Goal: Transaction & Acquisition: Purchase product/service

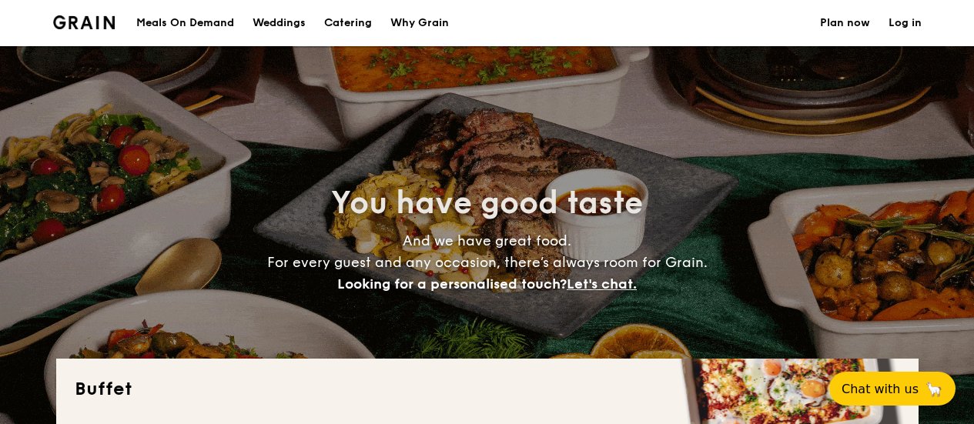
select select
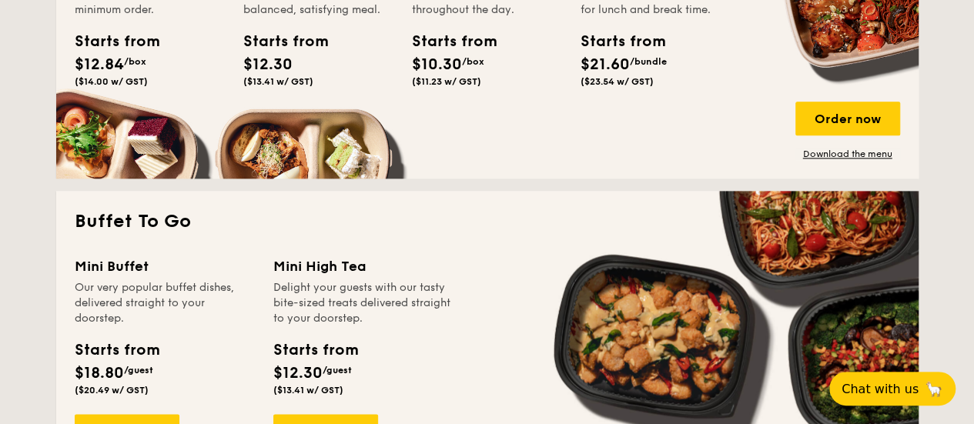
scroll to position [924, 0]
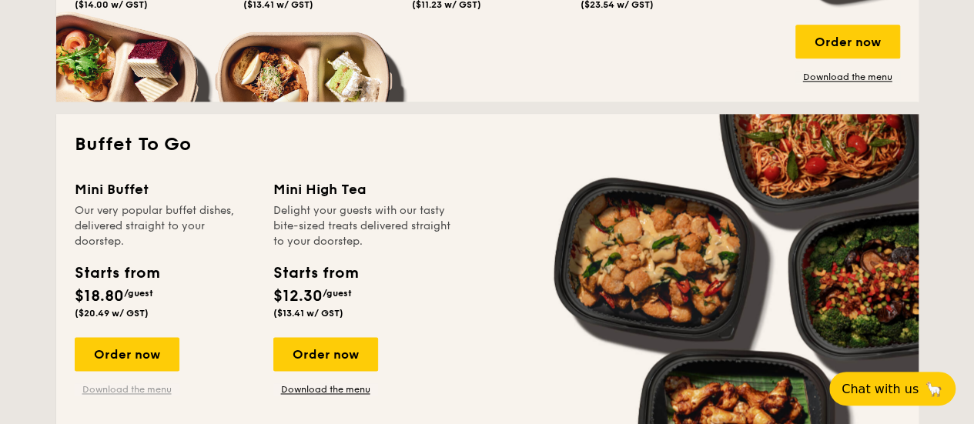
click at [168, 395] on link "Download the menu" at bounding box center [127, 390] width 105 height 12
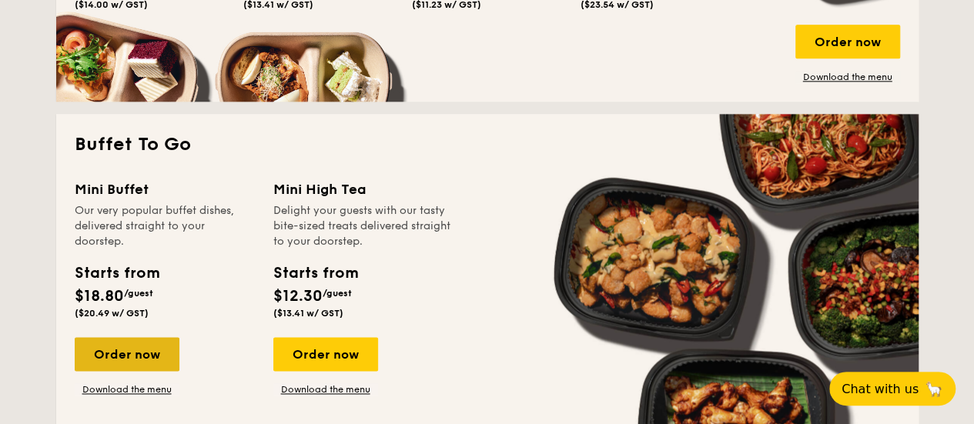
click at [157, 355] on div "Order now" at bounding box center [127, 354] width 105 height 34
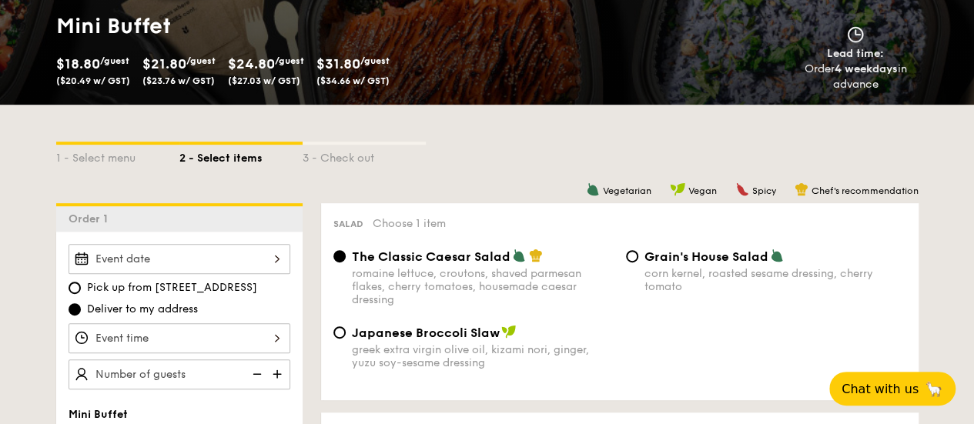
scroll to position [308, 0]
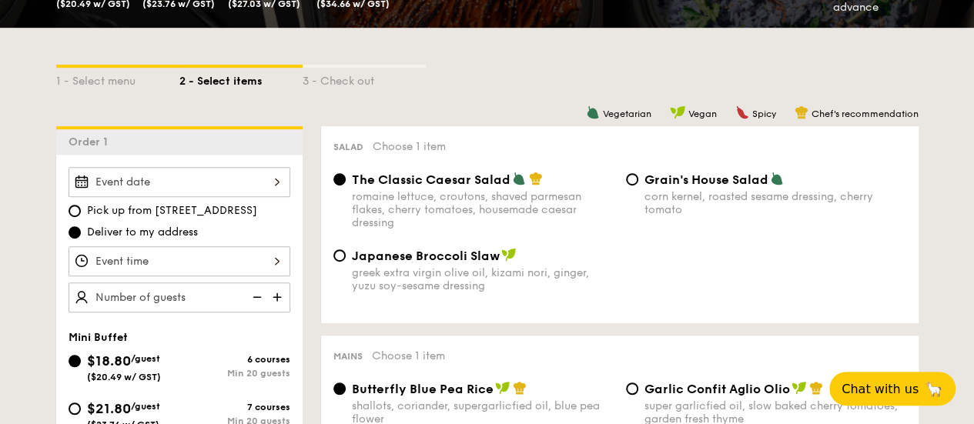
click at [265, 186] on div at bounding box center [180, 182] width 222 height 30
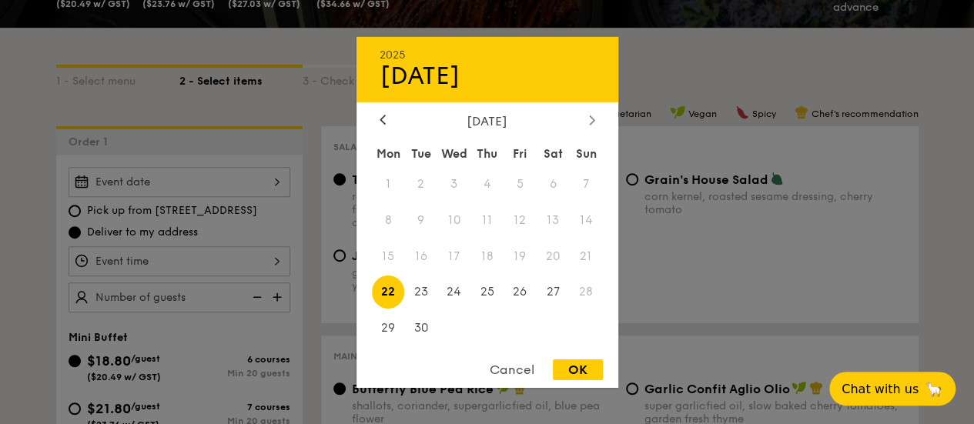
click at [587, 120] on div at bounding box center [592, 120] width 14 height 15
click at [561, 183] on span "4" at bounding box center [553, 183] width 33 height 33
click at [578, 371] on div "OK" at bounding box center [578, 370] width 50 height 21
type input "[DATE]"
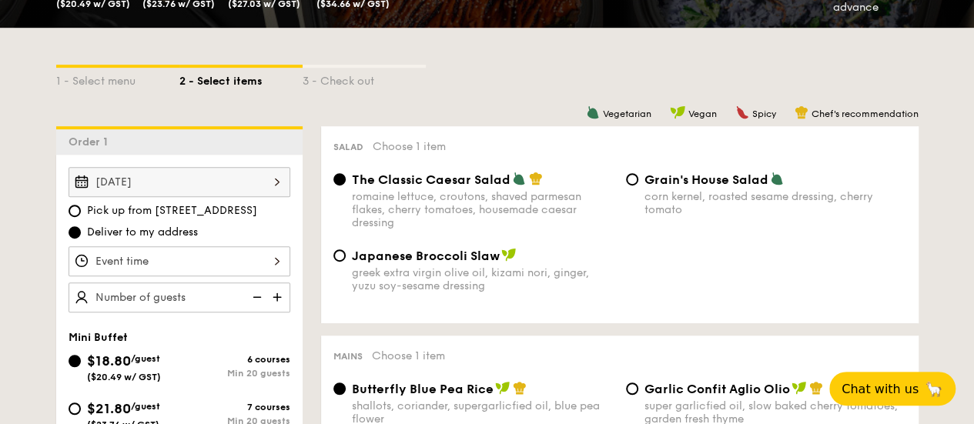
scroll to position [462, 0]
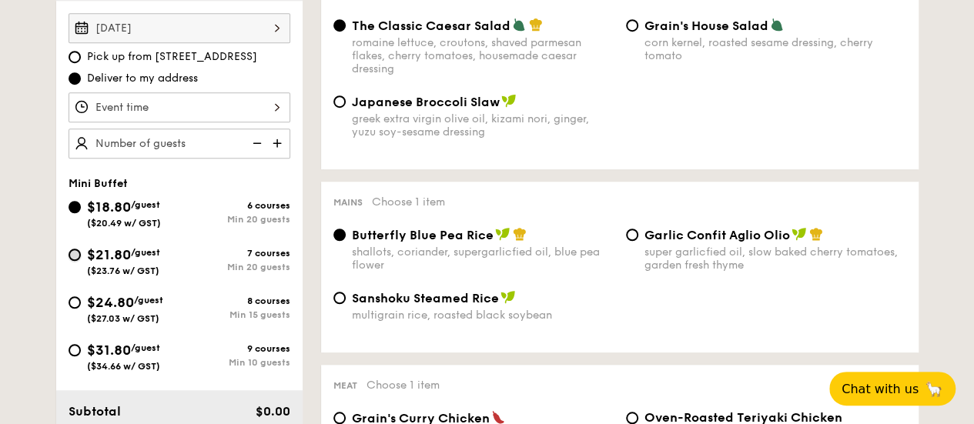
click at [75, 250] on input "$21.80 /guest ($23.76 w/ GST) 7 courses Min 20 guests" at bounding box center [75, 255] width 12 height 12
radio input "true"
radio input "false"
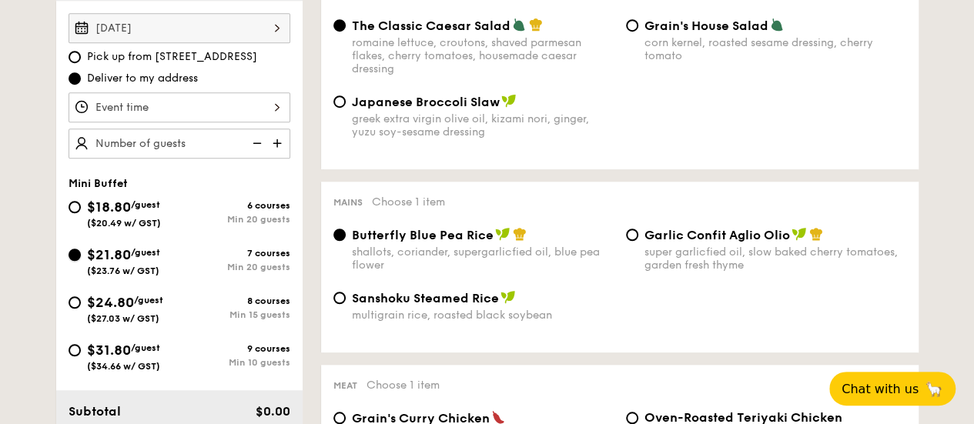
radio input "true"
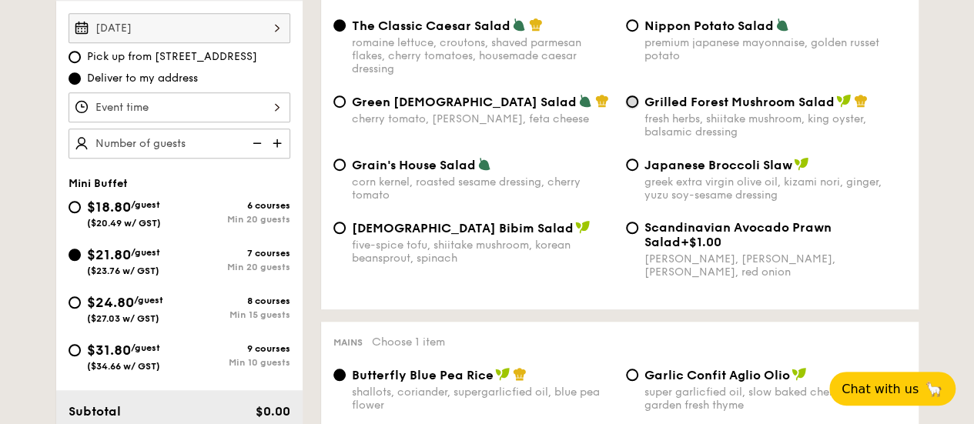
click at [626, 102] on input "Grilled Forest Mushroom Salad fresh herbs, shiitake mushroom, king oyster, bals…" at bounding box center [632, 102] width 12 height 12
radio input "true"
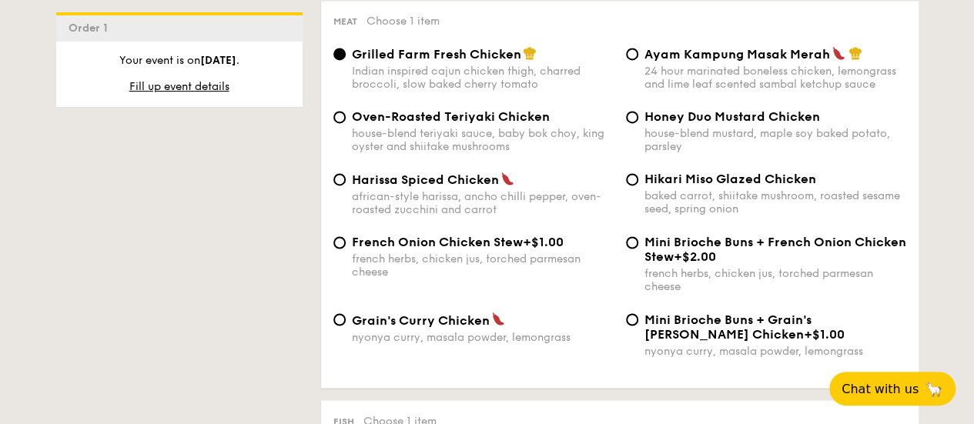
scroll to position [1078, 0]
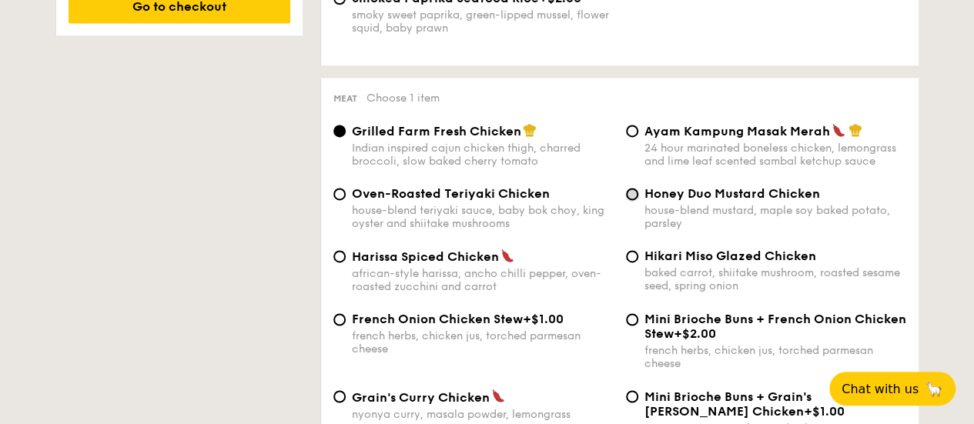
click at [630, 200] on input "Honey Duo Mustard Chicken house-blend mustard, maple soy baked potato, parsley" at bounding box center [632, 194] width 12 height 12
radio input "true"
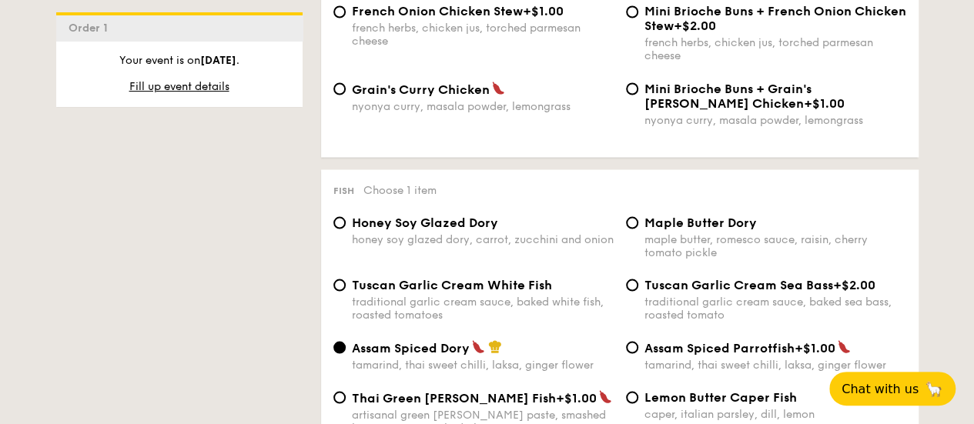
scroll to position [1464, 0]
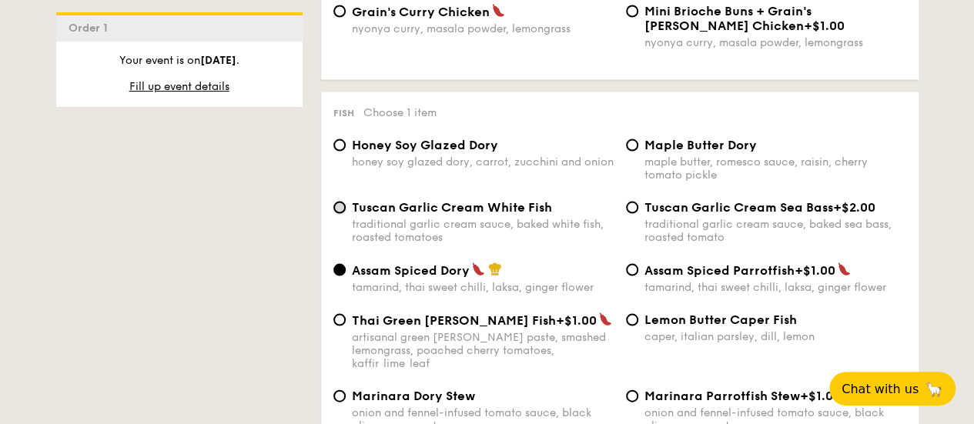
click at [342, 214] on input "Tuscan Garlic Cream White Fish traditional garlic cream sauce, baked white fish…" at bounding box center [340, 208] width 12 height 12
radio input "true"
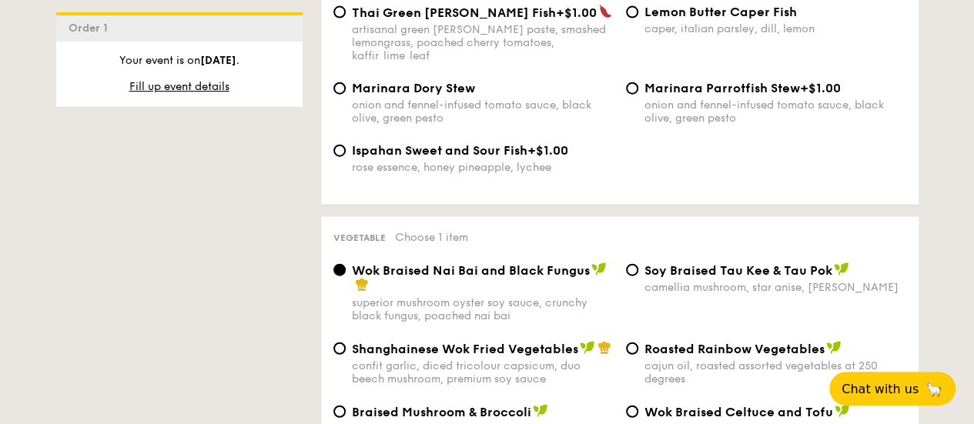
scroll to position [1849, 0]
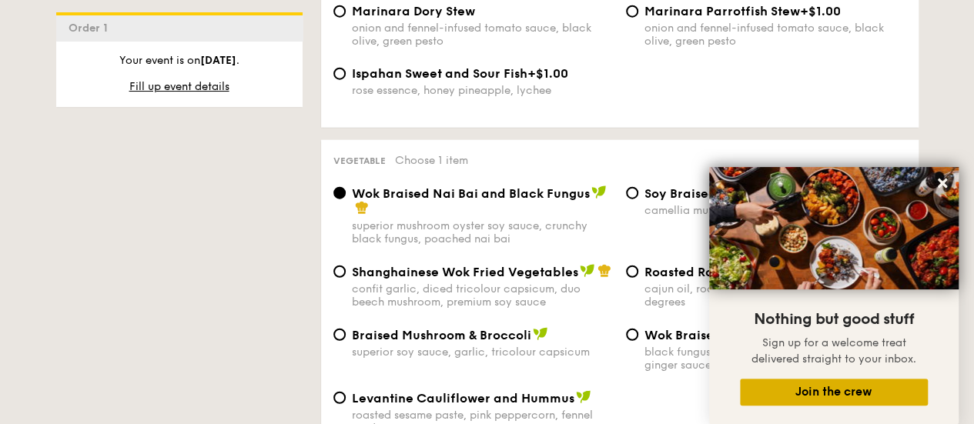
click at [813, 391] on button "Join the crew" at bounding box center [834, 392] width 188 height 27
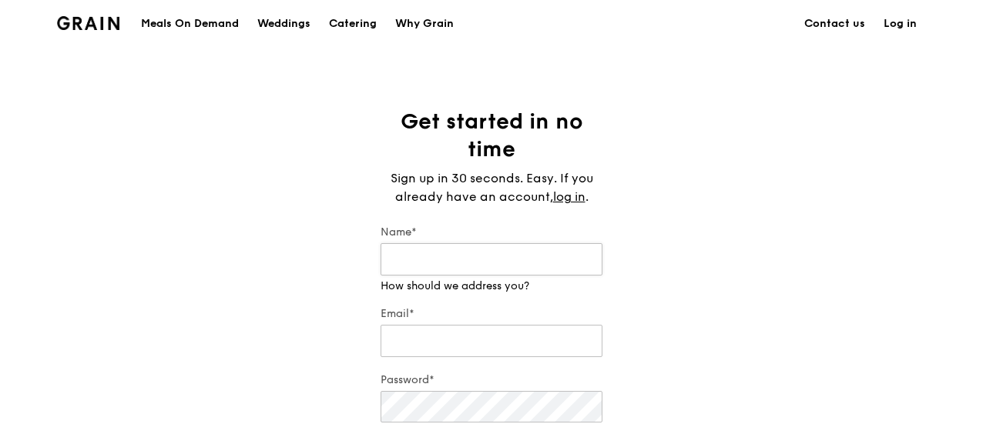
click at [444, 264] on input "Name*" at bounding box center [492, 259] width 222 height 32
type input "Rayne"
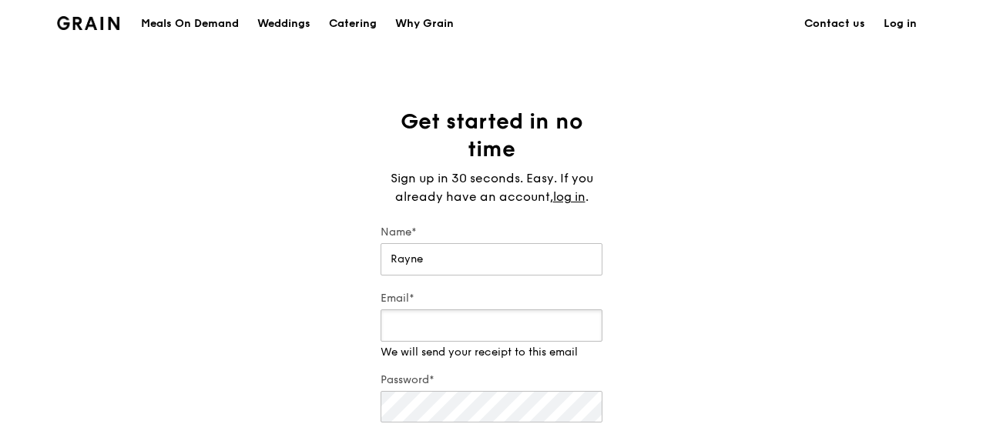
click at [433, 336] on input "Email*" at bounding box center [492, 326] width 222 height 32
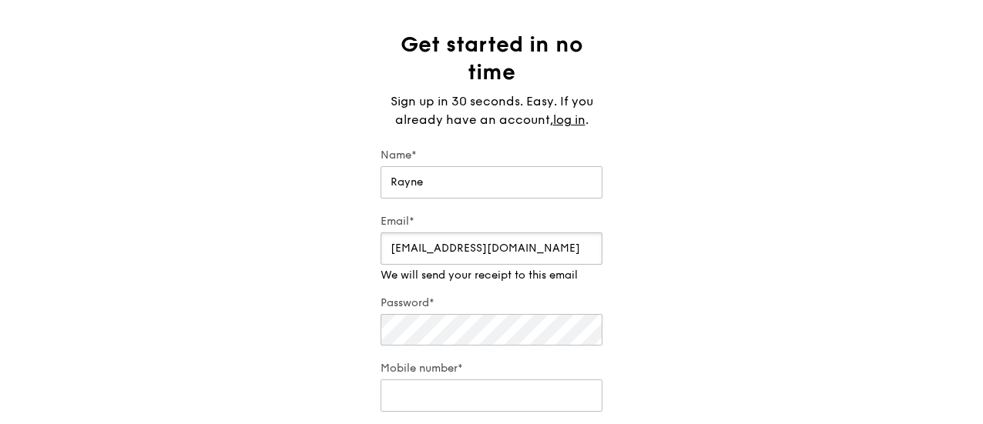
type input "[EMAIL_ADDRESS][DOMAIN_NAME]"
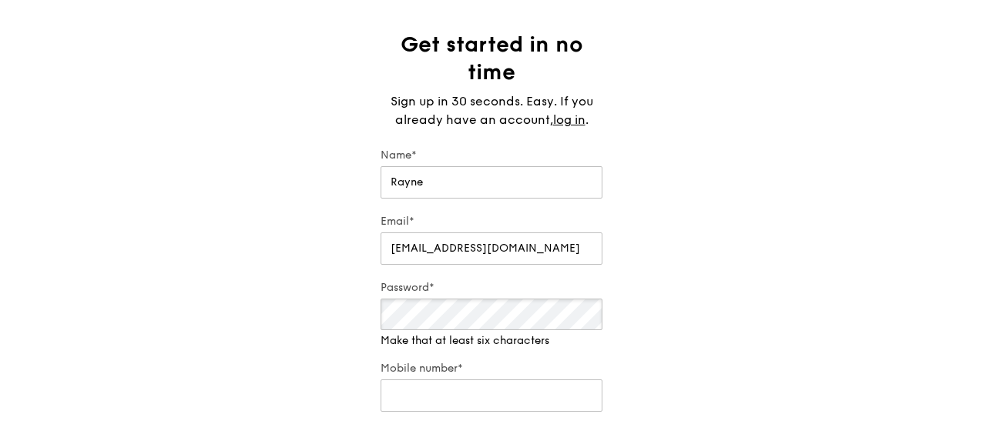
click at [444, 335] on div "Password* Make that at least six characters" at bounding box center [492, 314] width 222 height 69
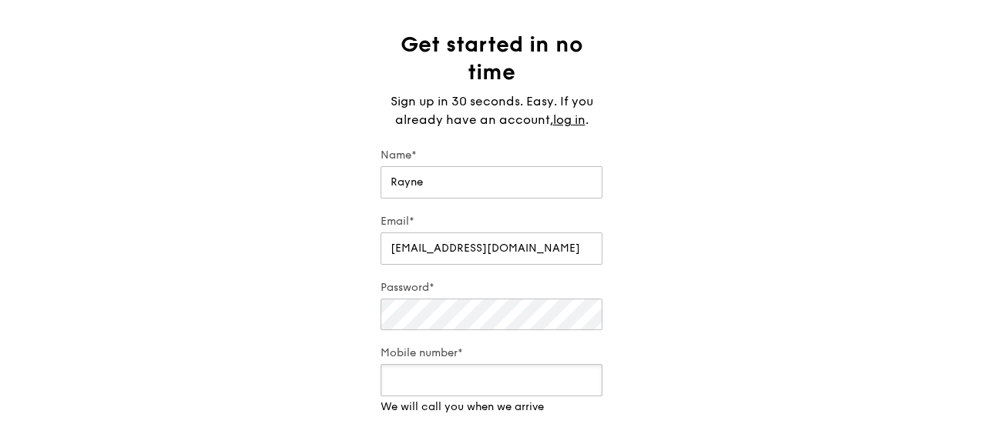
click at [414, 392] on input "Mobile number*" at bounding box center [492, 380] width 222 height 32
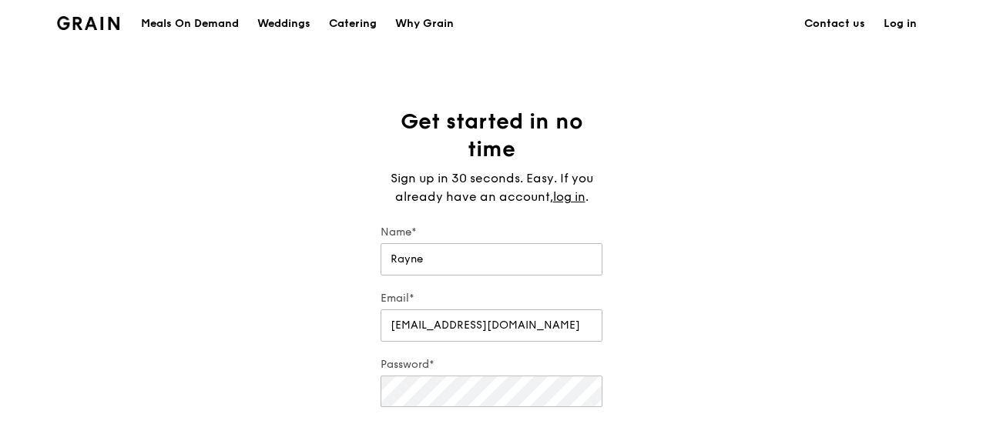
scroll to position [308, 0]
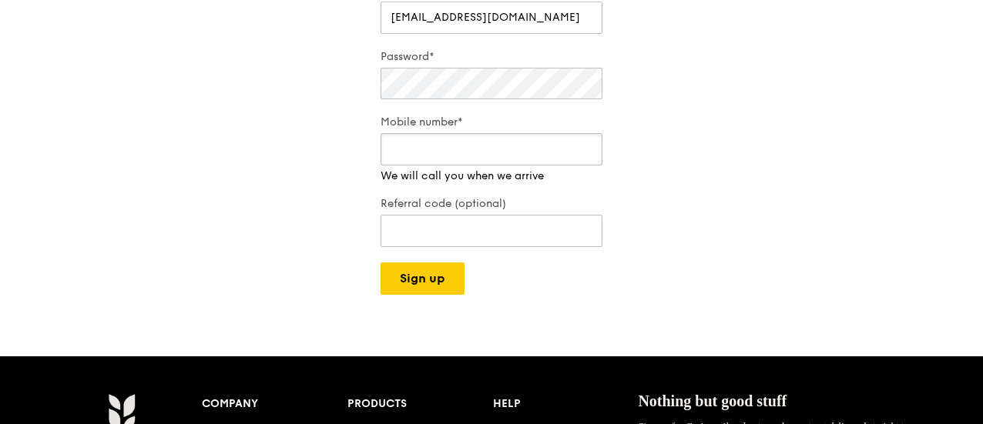
click at [593, 143] on input "Mobile number*" at bounding box center [492, 149] width 222 height 32
click at [539, 148] on input "Mobile number*" at bounding box center [492, 149] width 222 height 32
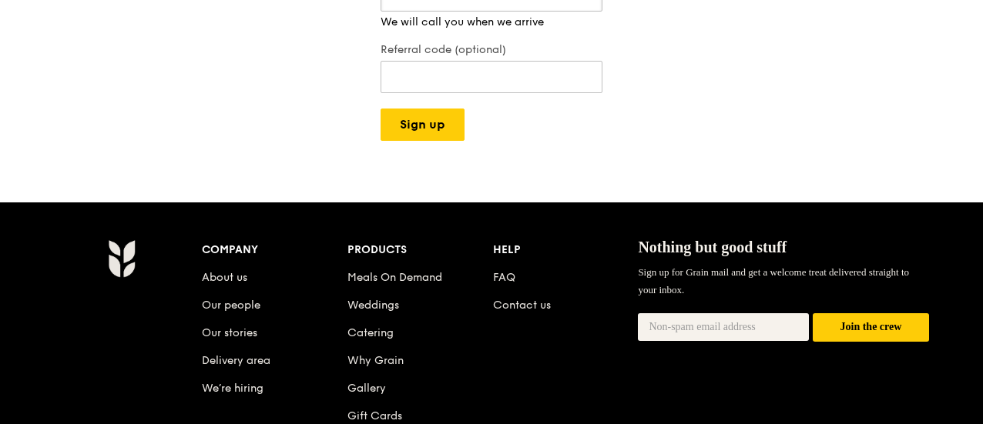
scroll to position [385, 0]
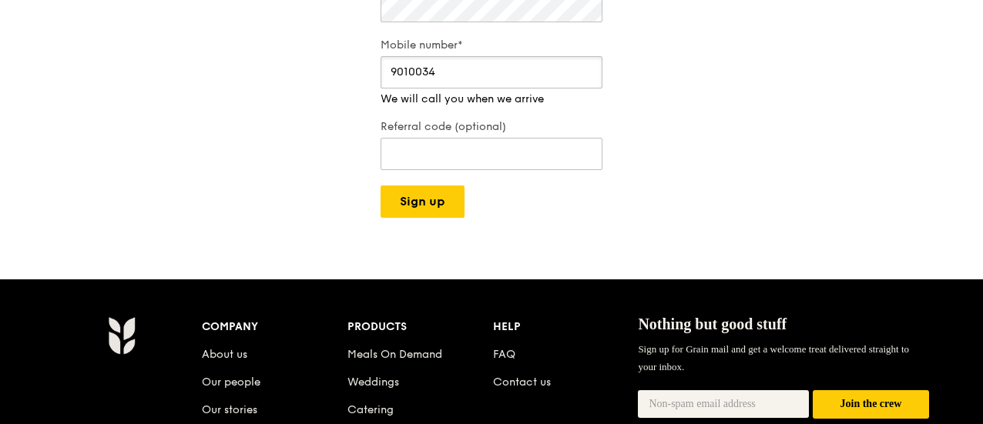
drag, startPoint x: 455, startPoint y: 69, endPoint x: 328, endPoint y: 72, distance: 126.4
type input "69064262"
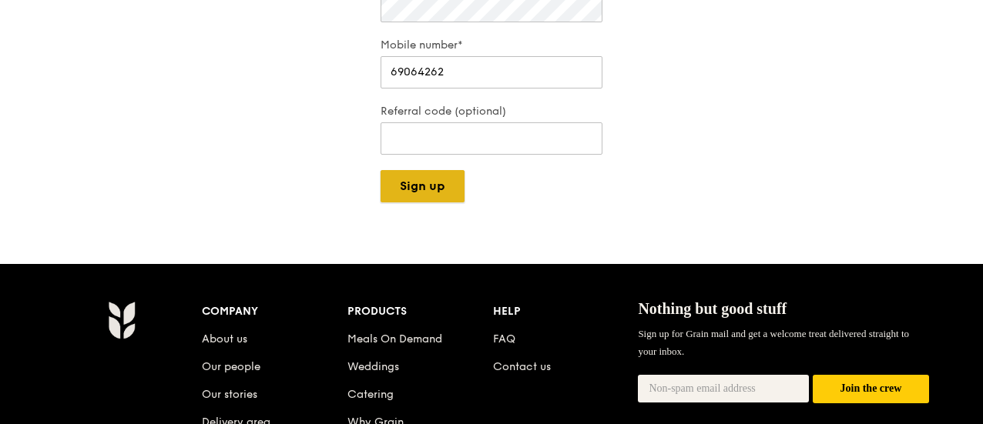
click at [445, 186] on button "Sign up" at bounding box center [423, 186] width 84 height 32
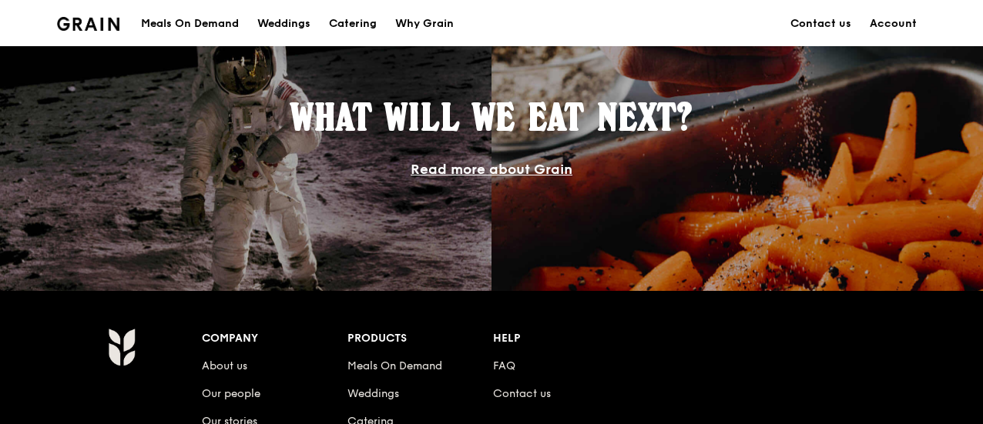
scroll to position [1541, 0]
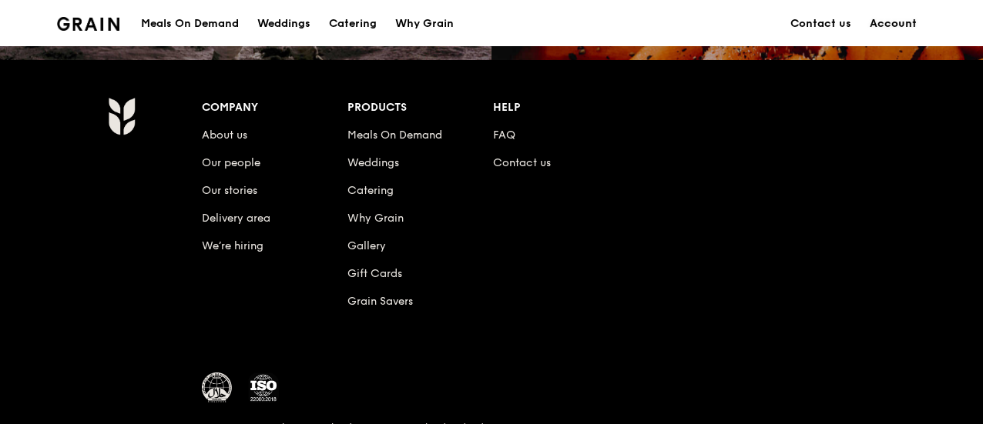
click at [881, 20] on link "Account" at bounding box center [892, 24] width 65 height 46
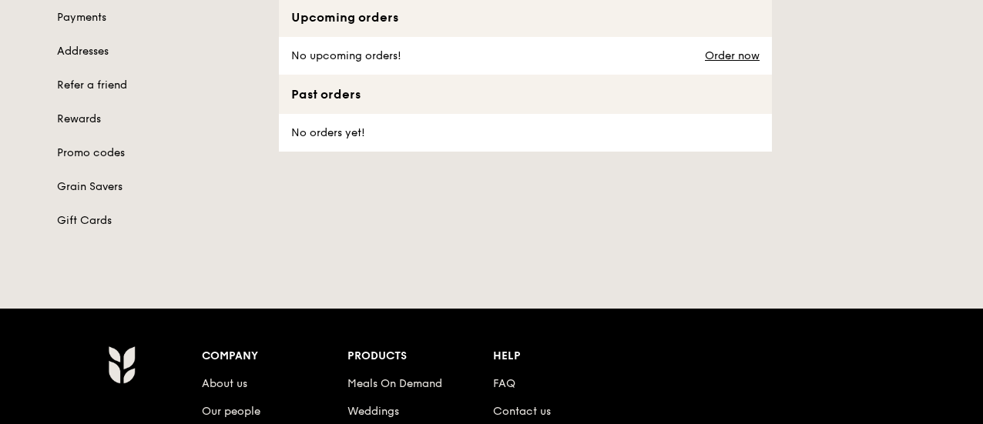
scroll to position [154, 0]
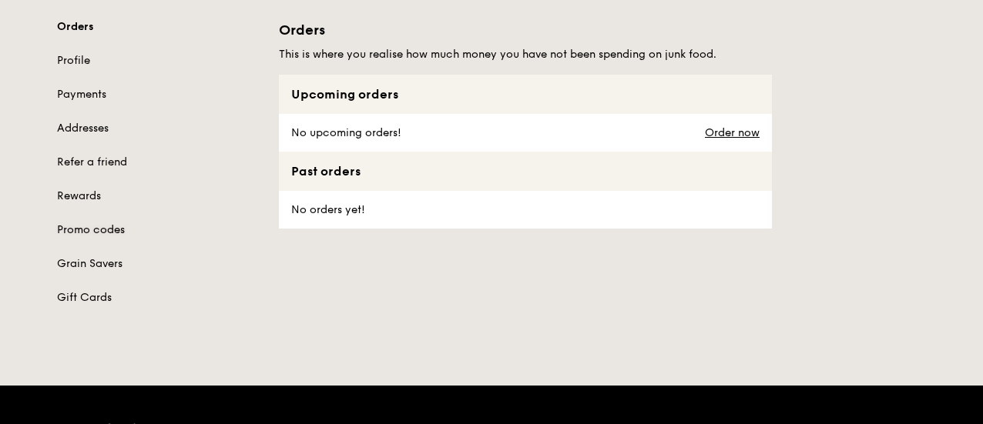
click at [112, 232] on link "Promo codes" at bounding box center [158, 230] width 203 height 15
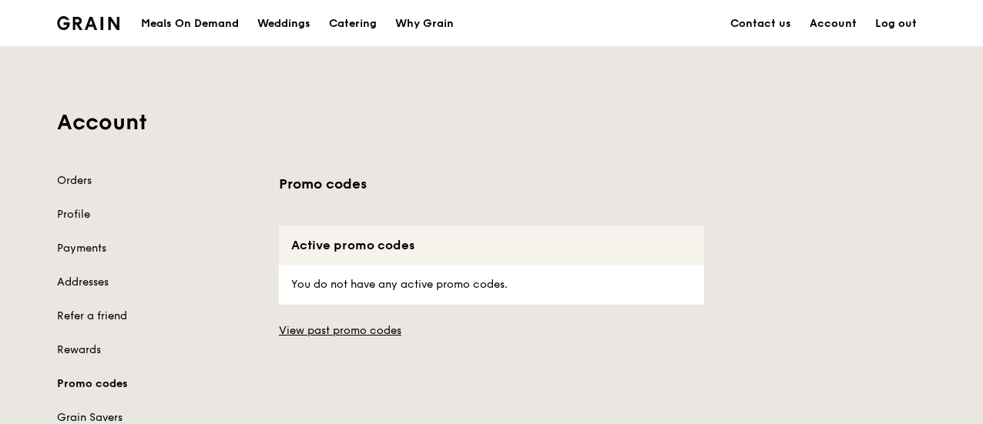
click at [193, 24] on div "Meals On Demand" at bounding box center [190, 24] width 98 height 46
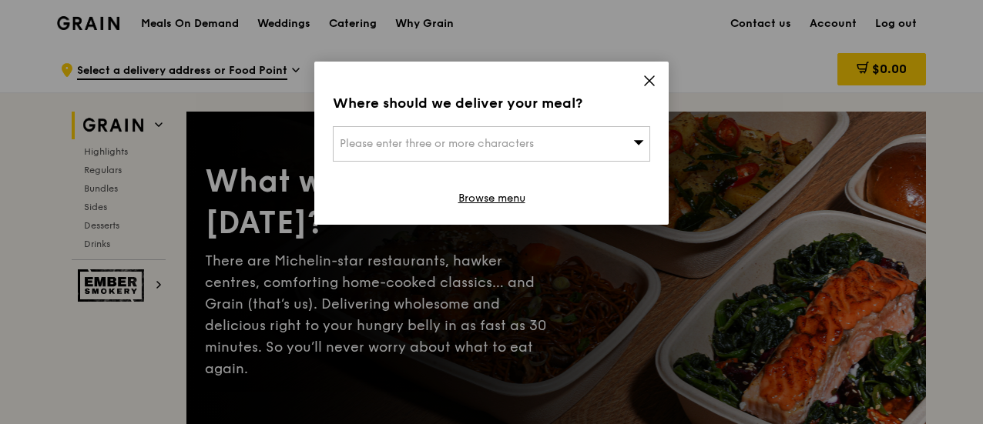
click at [643, 81] on icon at bounding box center [649, 81] width 14 height 14
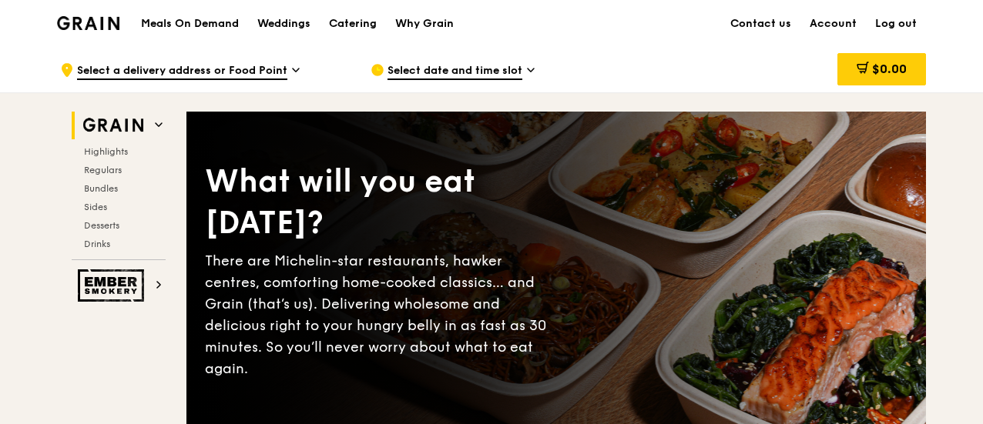
click at [174, 28] on h1 "Meals On Demand" at bounding box center [190, 23] width 98 height 15
click at [348, 26] on div "Catering" at bounding box center [353, 24] width 48 height 46
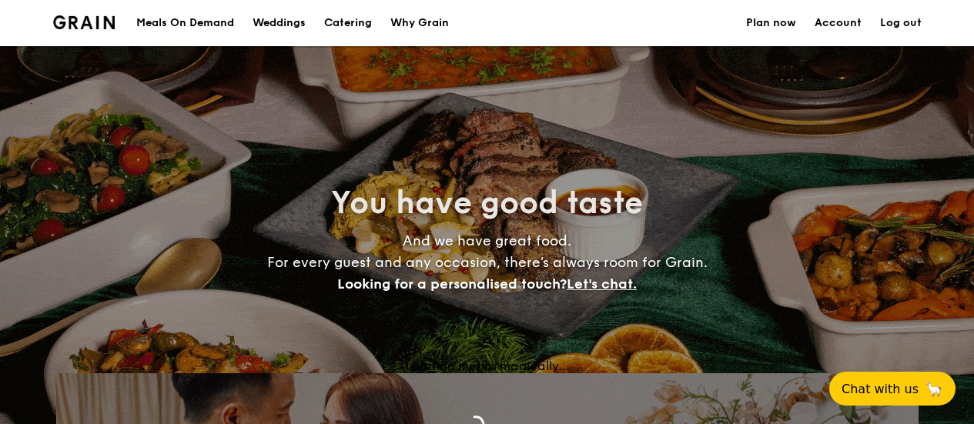
select select
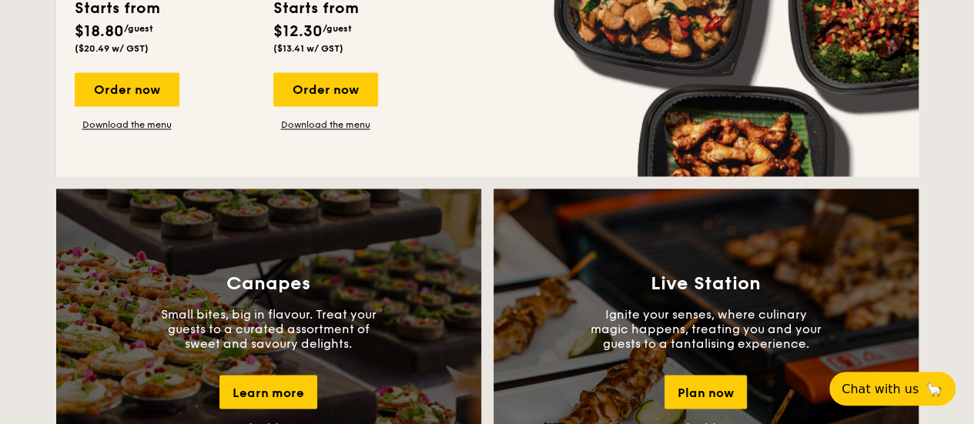
scroll to position [958, 0]
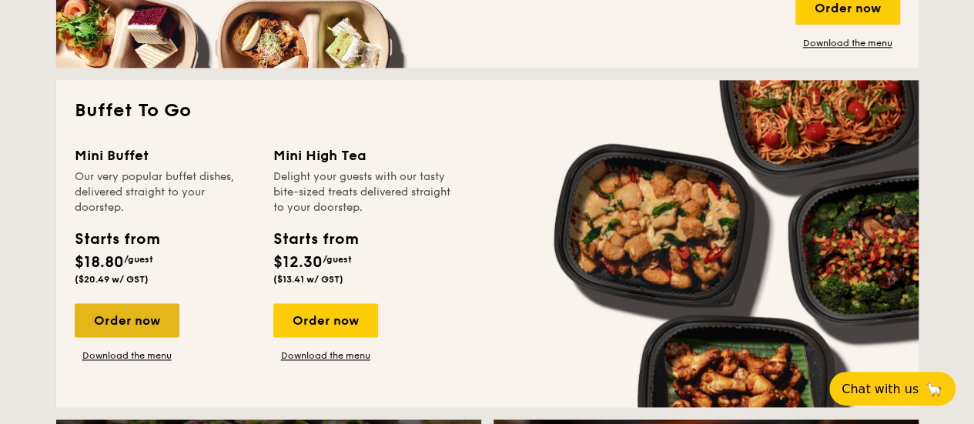
click at [149, 323] on div "Order now" at bounding box center [127, 321] width 105 height 34
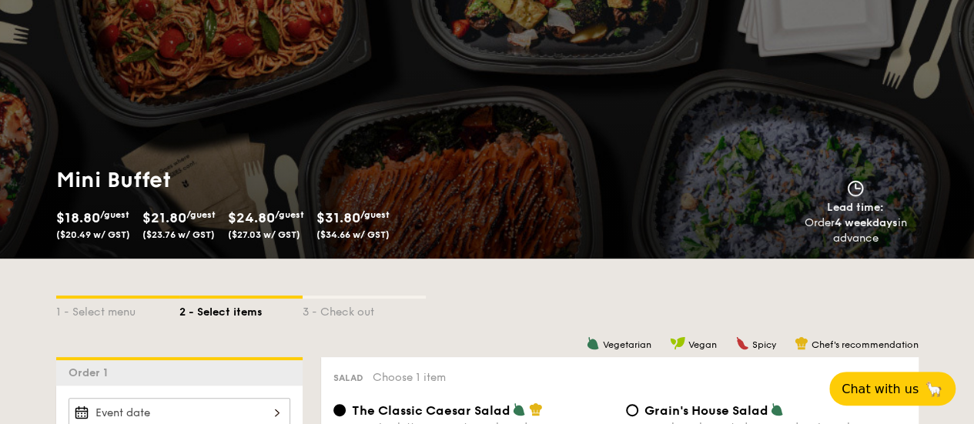
scroll to position [231, 0]
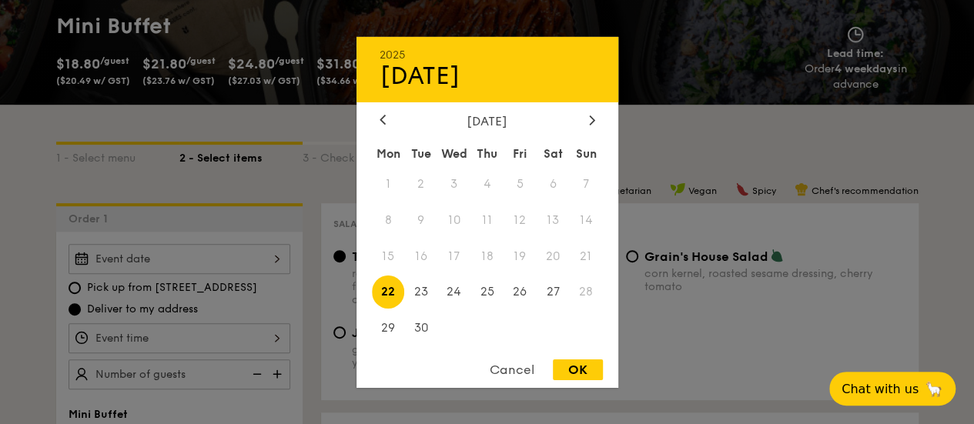
click at [274, 258] on div "2025 Sep [DATE] Tue Wed Thu Fri Sat Sun 1 2 3 4 5 6 7 8 9 10 11 12 13 14 15 16 …" at bounding box center [180, 259] width 222 height 30
click at [587, 115] on div at bounding box center [592, 120] width 14 height 15
click at [558, 179] on span "4" at bounding box center [553, 183] width 33 height 33
click at [72, 290] on div at bounding box center [487, 212] width 974 height 424
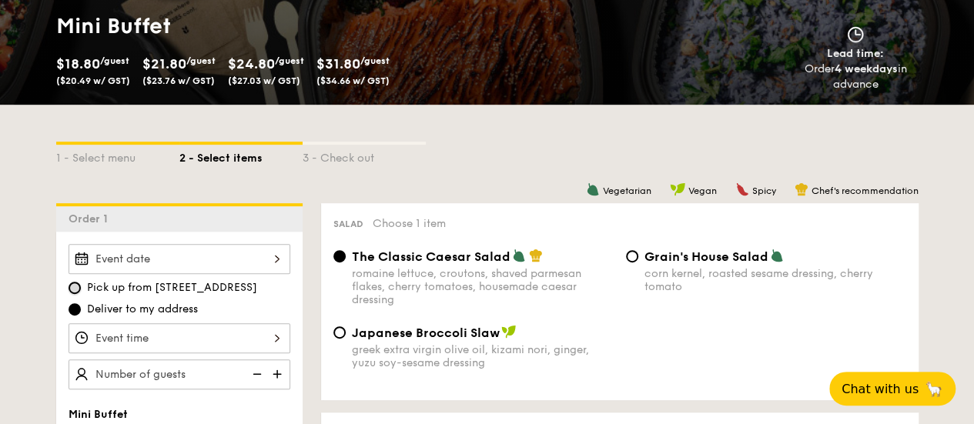
click at [72, 284] on input "Pick up from [STREET_ADDRESS]" at bounding box center [75, 288] width 12 height 12
radio input "true"
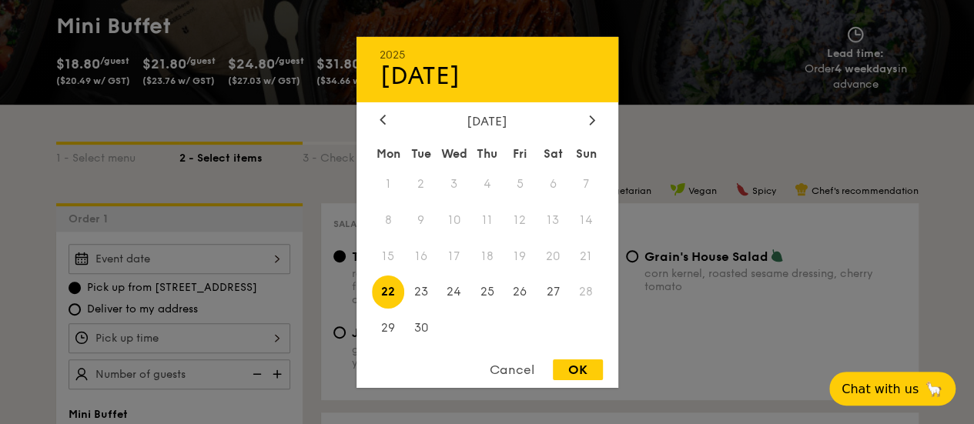
click at [124, 260] on div "2025 Sep 22 September 2025 Mon Tue Wed Thu Fri Sat Sun 1 2 3 4 5 6 7 8 9 10 11 …" at bounding box center [180, 259] width 222 height 30
click at [593, 126] on div at bounding box center [592, 120] width 14 height 15
click at [561, 183] on span "4" at bounding box center [553, 183] width 33 height 33
click at [589, 372] on div "OK" at bounding box center [578, 370] width 50 height 21
type input "[DATE]"
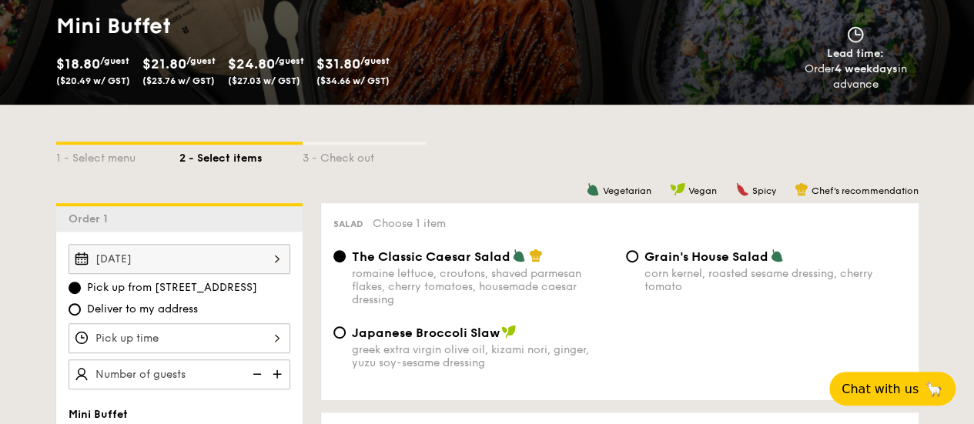
scroll to position [308, 0]
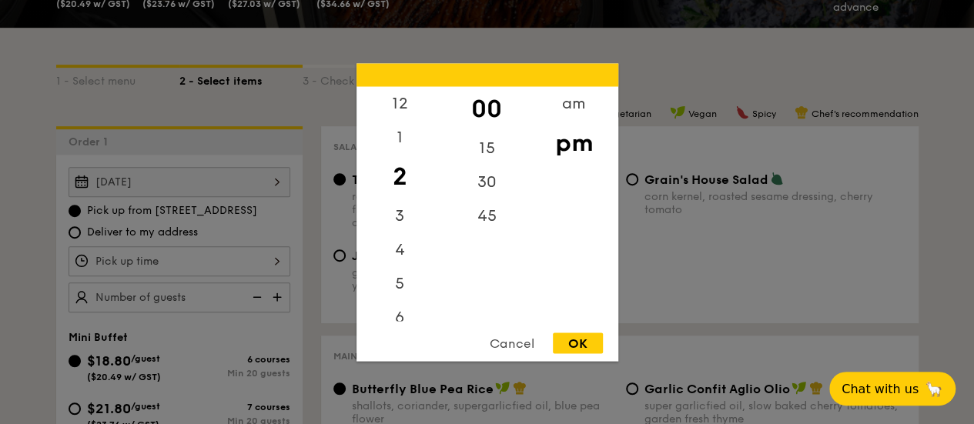
click at [275, 258] on div "12 1 2 3 4 5 6 7 8 9 10 11 00 15 30 45 am pm Cancel OK" at bounding box center [180, 262] width 222 height 30
click at [407, 243] on div "6" at bounding box center [400, 245] width 87 height 45
click at [572, 345] on div "OK" at bounding box center [578, 343] width 50 height 21
type input "6:00PM"
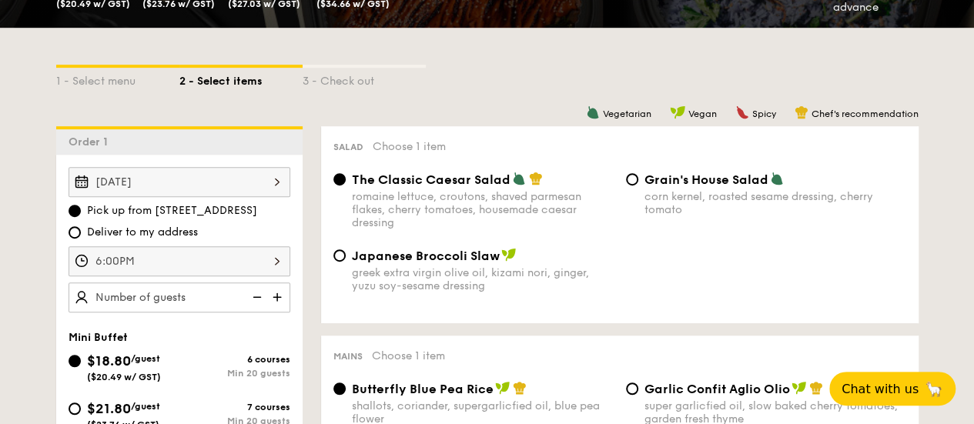
click at [277, 298] on img at bounding box center [278, 297] width 23 height 29
type input "20 guests"
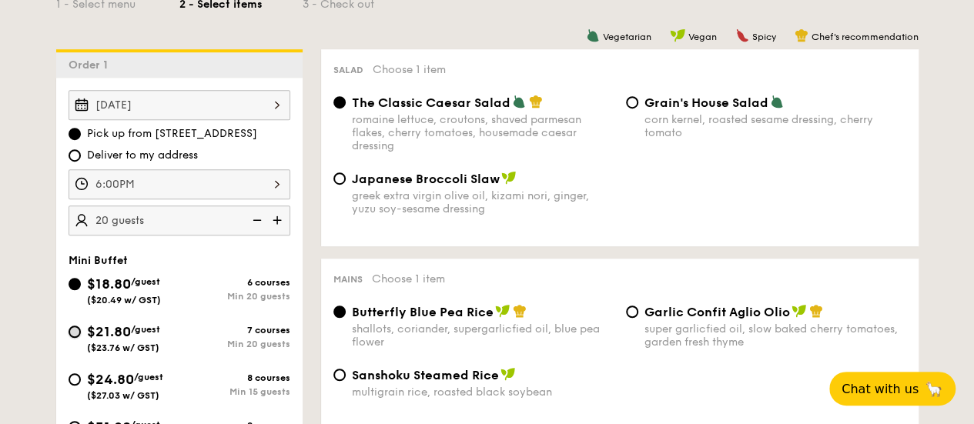
click at [79, 330] on input "$21.80 /guest ($23.76 w/ GST) 7 courses Min 20 guests" at bounding box center [75, 332] width 12 height 12
radio input "true"
radio input "false"
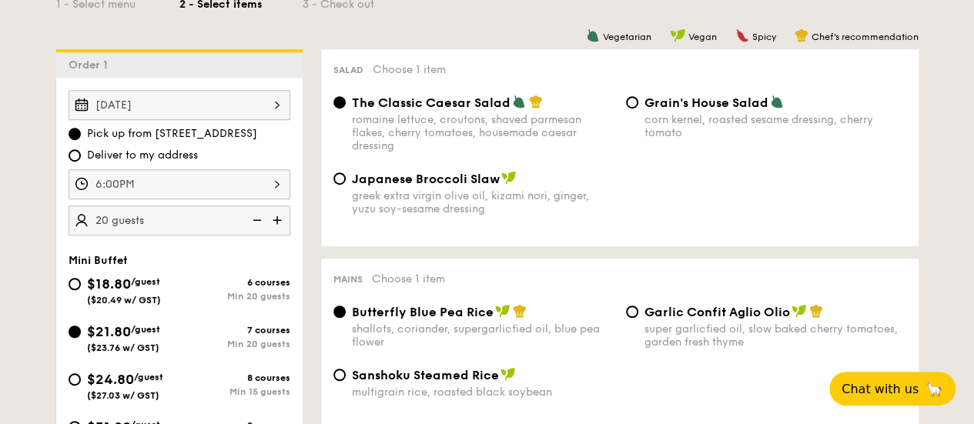
radio input "true"
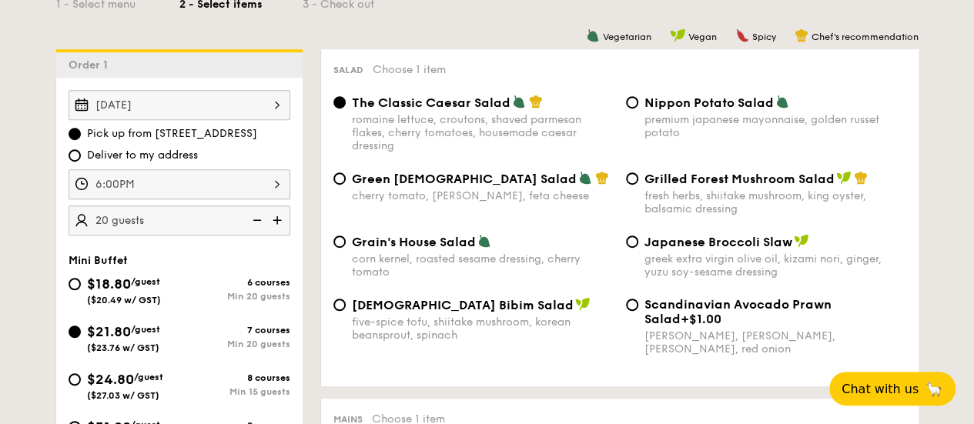
click at [645, 184] on span "Grilled Forest Mushroom Salad" at bounding box center [740, 179] width 190 height 15
click at [639, 184] on input "Grilled Forest Mushroom Salad fresh herbs, shiitake mushroom, king oyster, bals…" at bounding box center [632, 179] width 12 height 12
radio input "true"
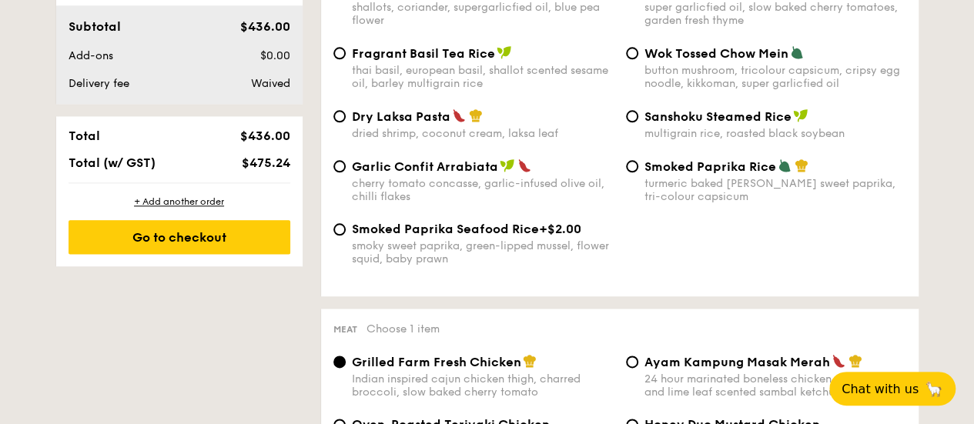
scroll to position [1001, 0]
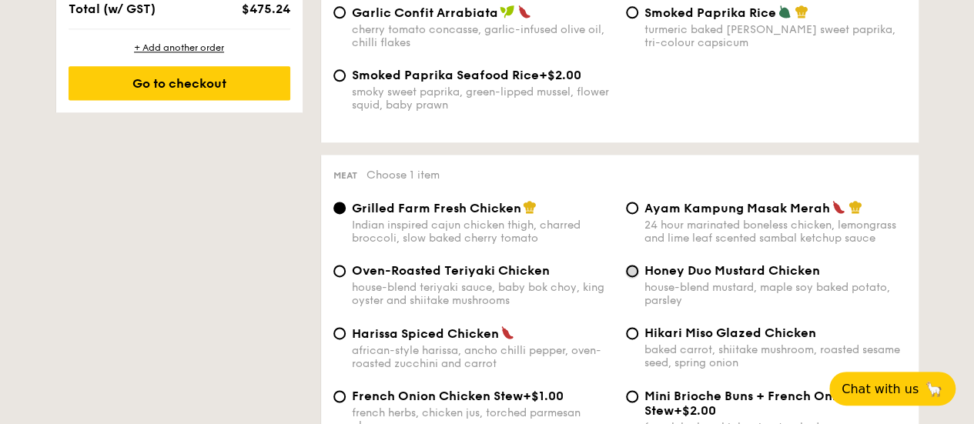
click at [627, 277] on input "Honey Duo Mustard Chicken house-blend mustard, maple soy baked potato, parsley" at bounding box center [632, 271] width 12 height 12
radio input "true"
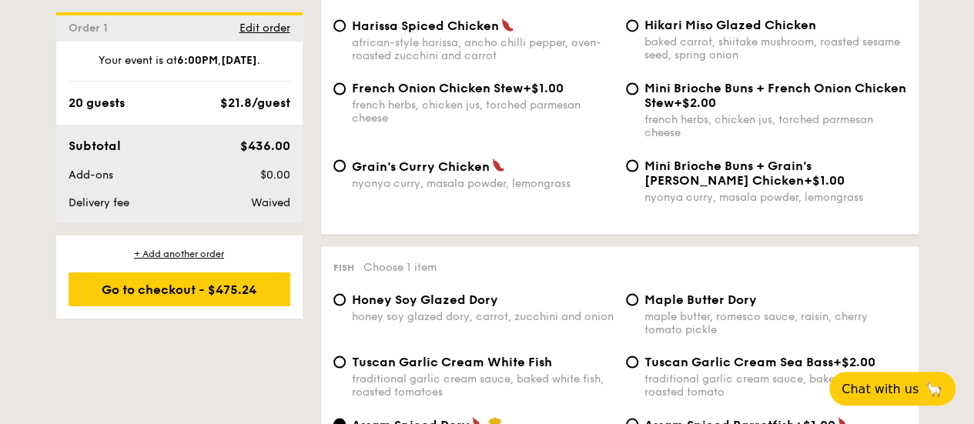
scroll to position [1387, 0]
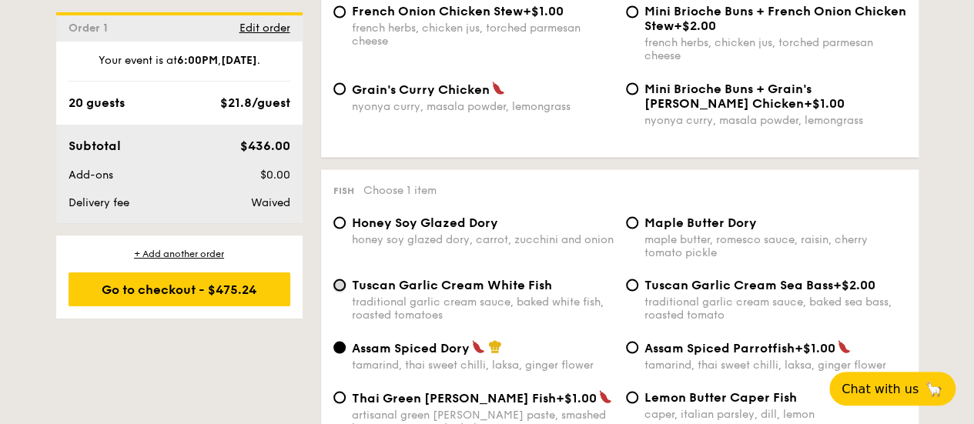
click at [338, 291] on input "Tuscan Garlic Cream White Fish traditional garlic cream sauce, baked white fish…" at bounding box center [340, 285] width 12 height 12
radio input "true"
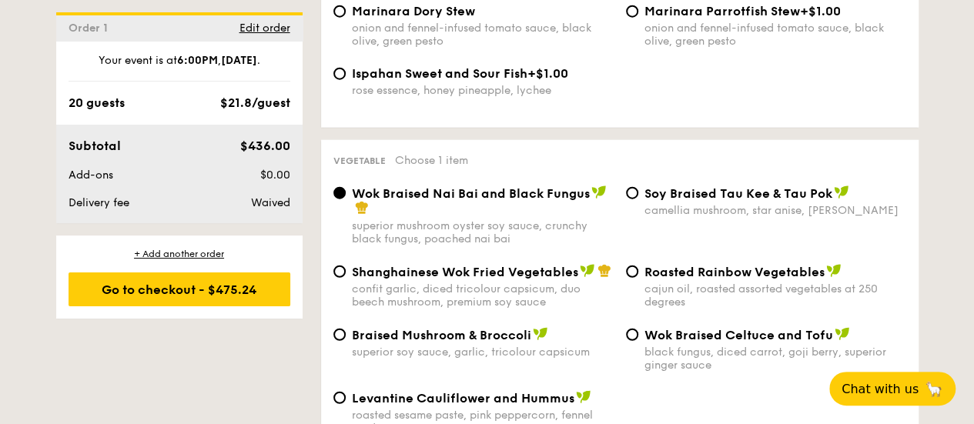
scroll to position [1926, 0]
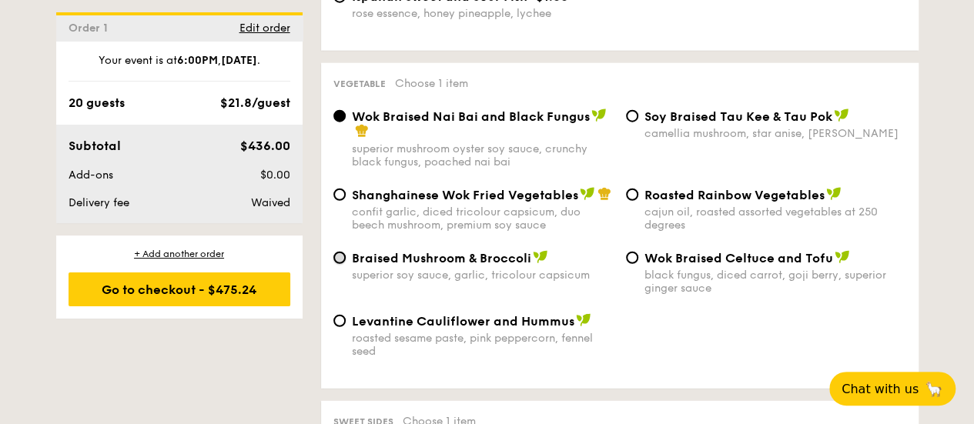
click at [342, 259] on input "Braised Mushroom & Broccoli superior soy sauce, garlic, tricolour capsicum" at bounding box center [340, 258] width 12 height 12
radio input "true"
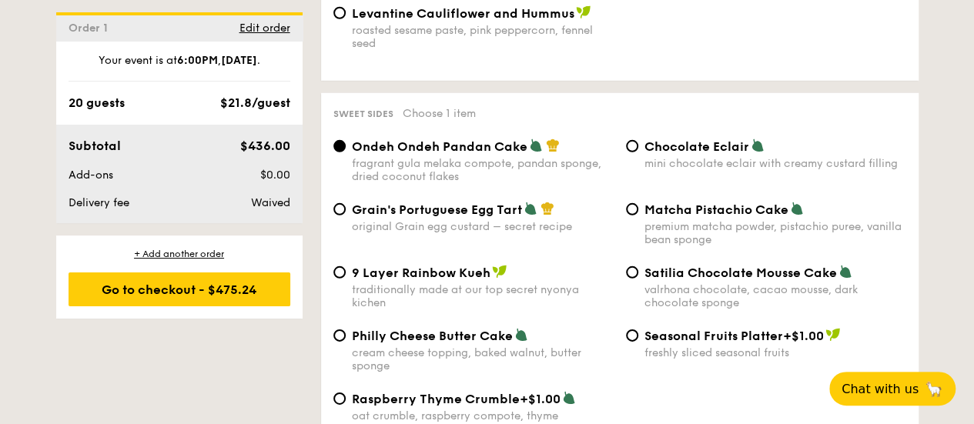
scroll to position [2311, 0]
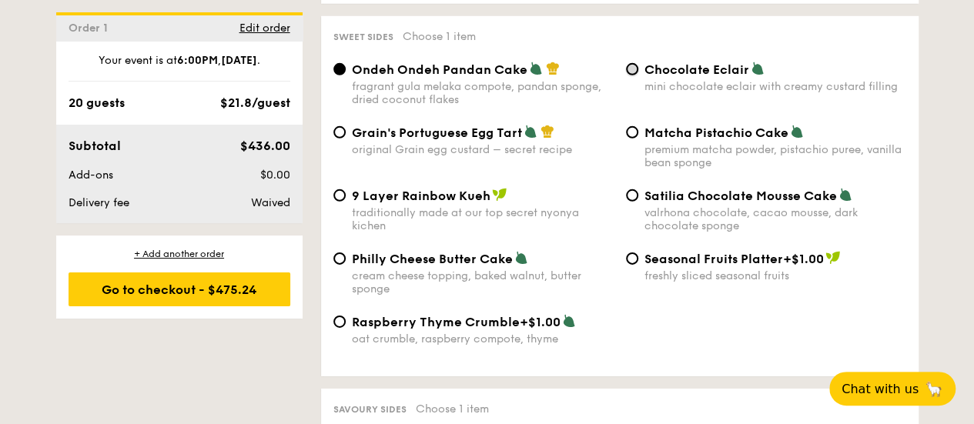
click at [633, 70] on input "Chocolate Eclair mini chocolate eclair with creamy custard filling" at bounding box center [632, 69] width 12 height 12
radio input "true"
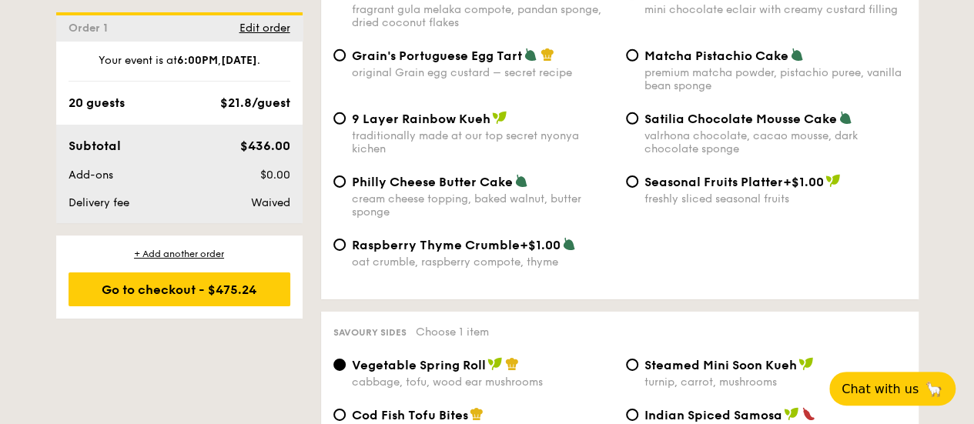
scroll to position [2542, 0]
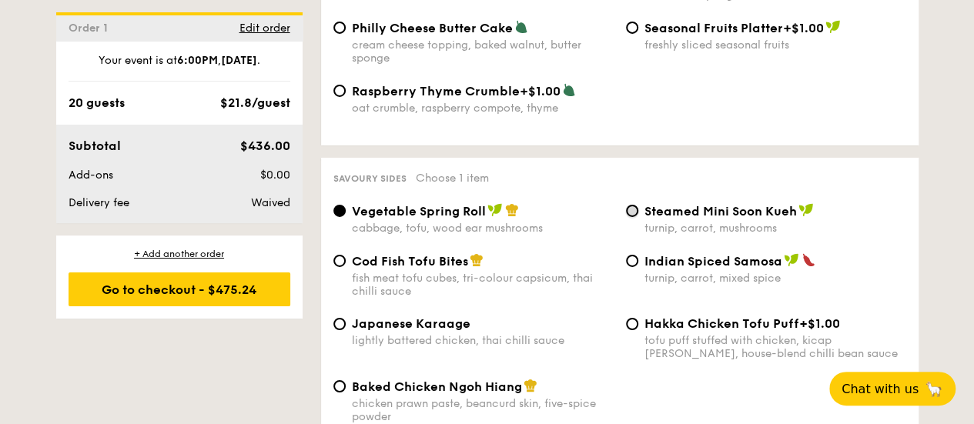
click at [632, 217] on input "Steamed Mini Soon Kueh turnip, carrot, mushrooms" at bounding box center [632, 211] width 12 height 12
radio input "true"
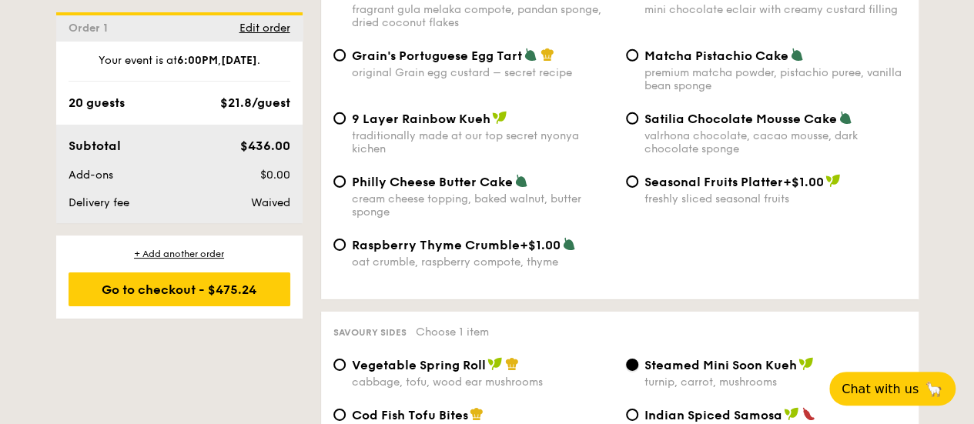
scroll to position [2234, 0]
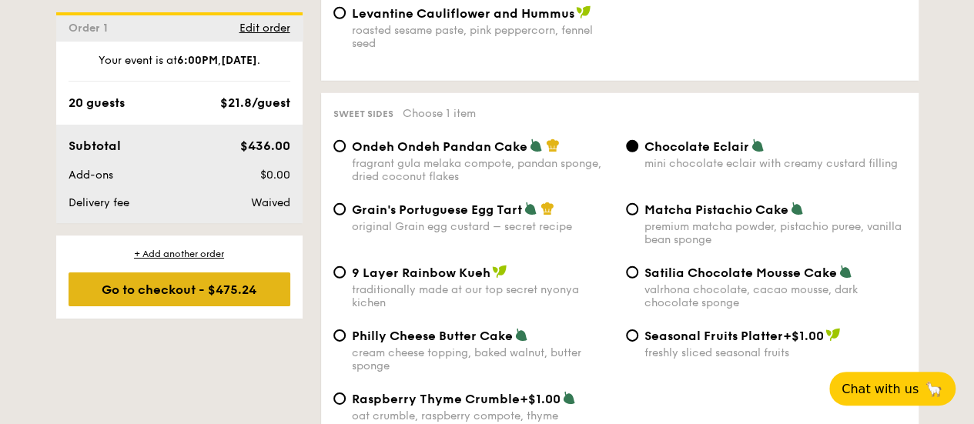
click at [181, 280] on div "Go to checkout - $475.24" at bounding box center [180, 290] width 222 height 34
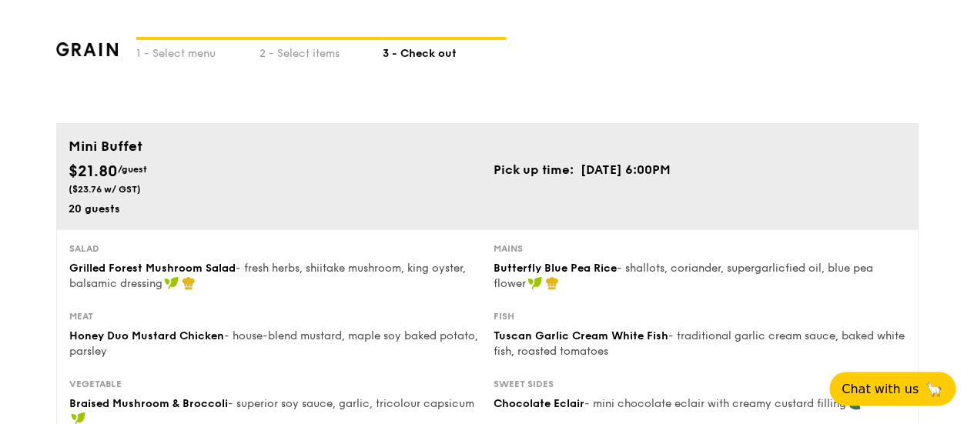
type input "5 Burn Road"
type input "369972"
type input "05"
type input "01"
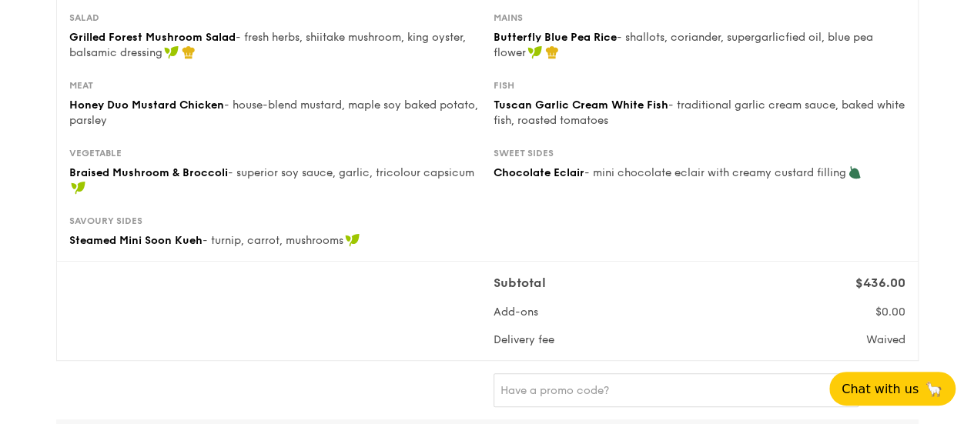
scroll to position [385, 0]
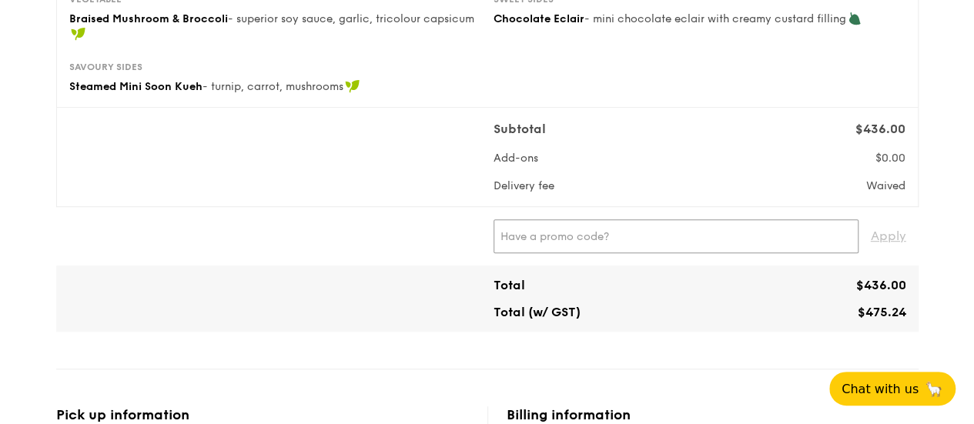
click at [585, 229] on input "text" at bounding box center [676, 237] width 365 height 34
type input "WELCOMEFEAST"
click at [875, 232] on span "Apply" at bounding box center [888, 237] width 35 height 34
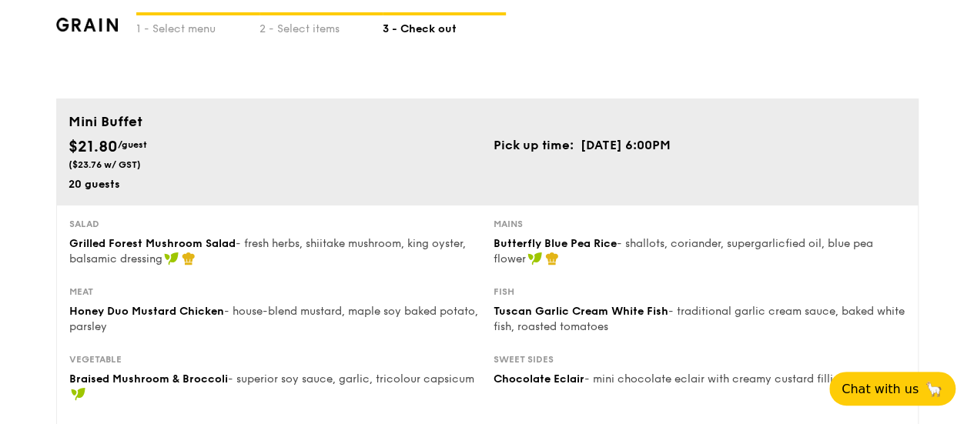
scroll to position [0, 0]
